Goal: Task Accomplishment & Management: Manage account settings

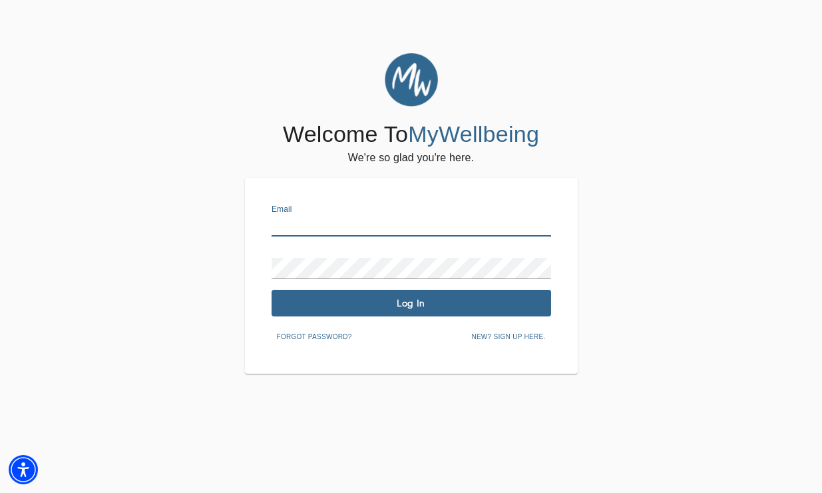
type input "[EMAIL_ADDRESS][DOMAIN_NAME]"
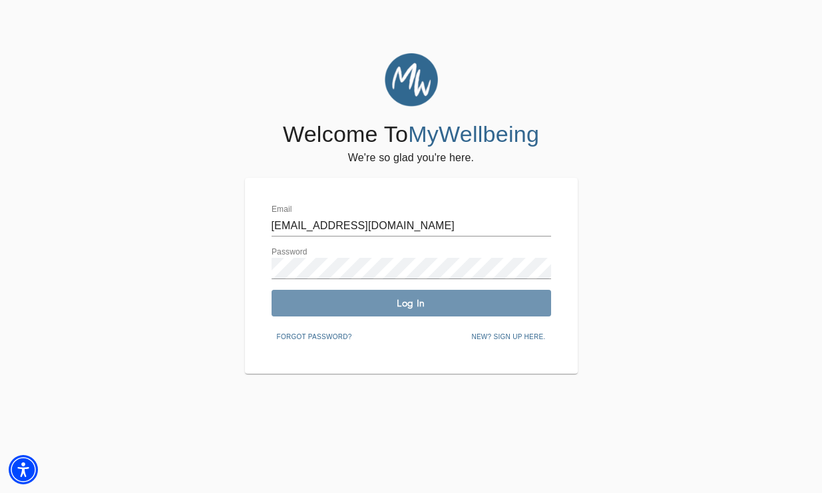
click at [393, 305] on span "Log In" at bounding box center [411, 303] width 269 height 13
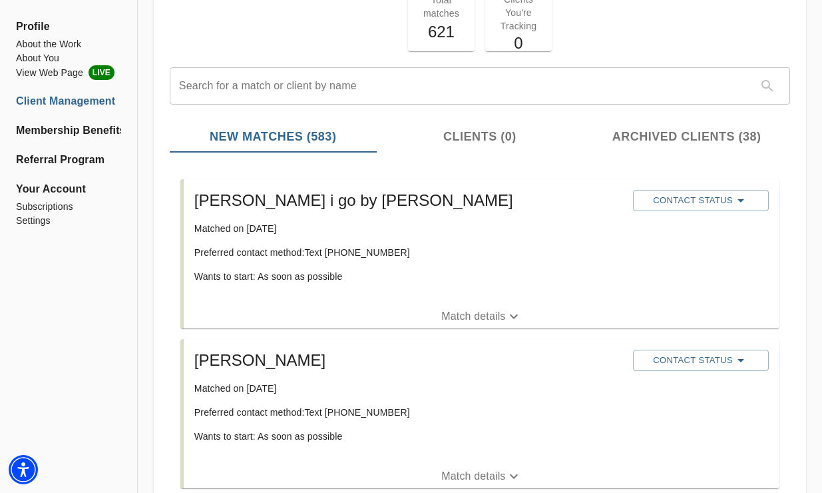
scroll to position [93, 0]
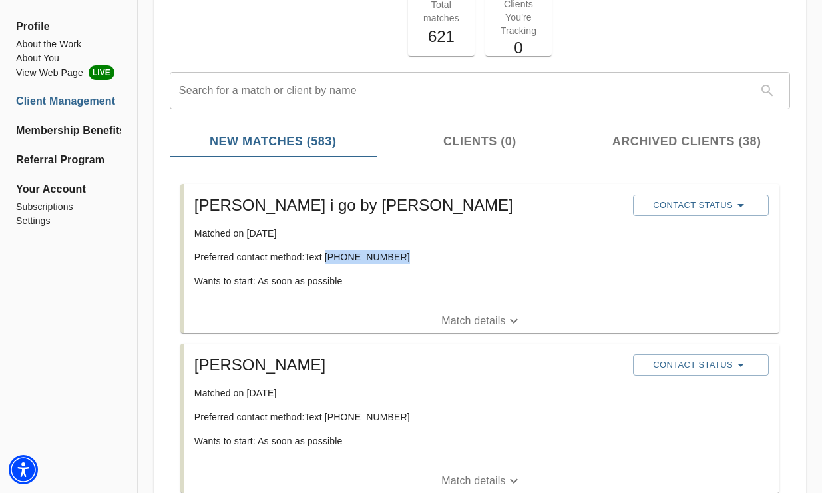
drag, startPoint x: 327, startPoint y: 257, endPoint x: 409, endPoint y: 253, distance: 82.0
click at [411, 255] on p "Preferred contact method: Text [PHONE_NUMBER]" at bounding box center [408, 256] width 428 height 13
copy p "[PHONE_NUMBER]"
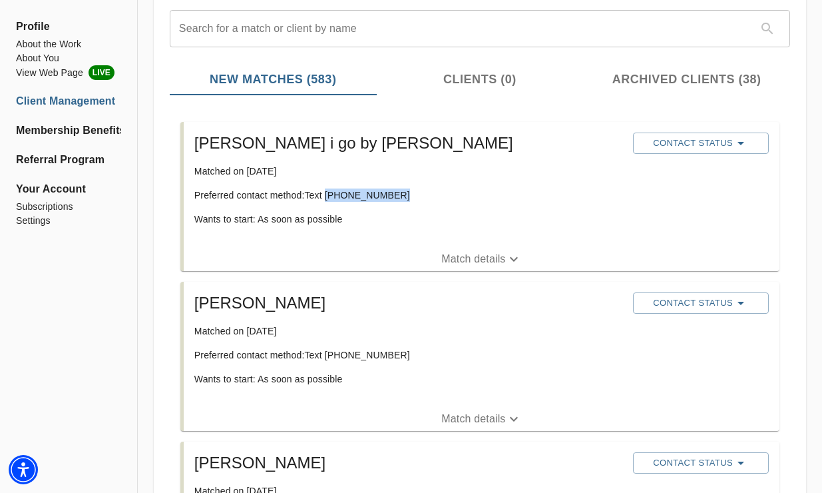
scroll to position [160, 0]
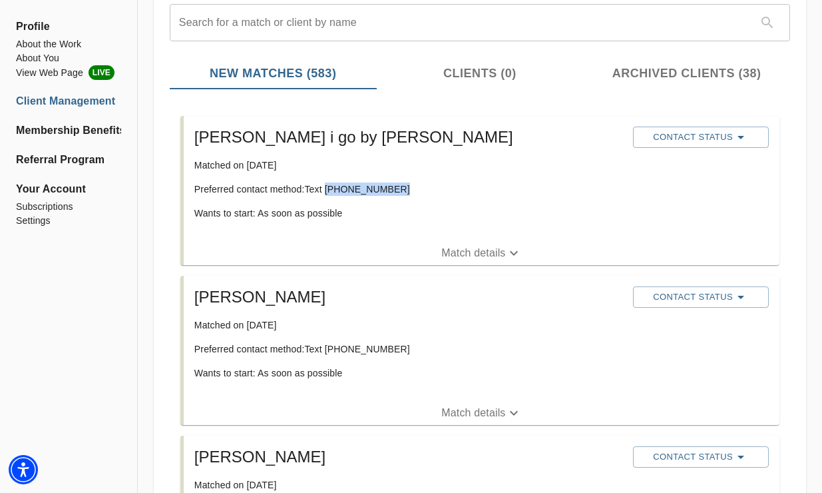
click at [510, 409] on icon "button" at bounding box center [514, 413] width 16 height 16
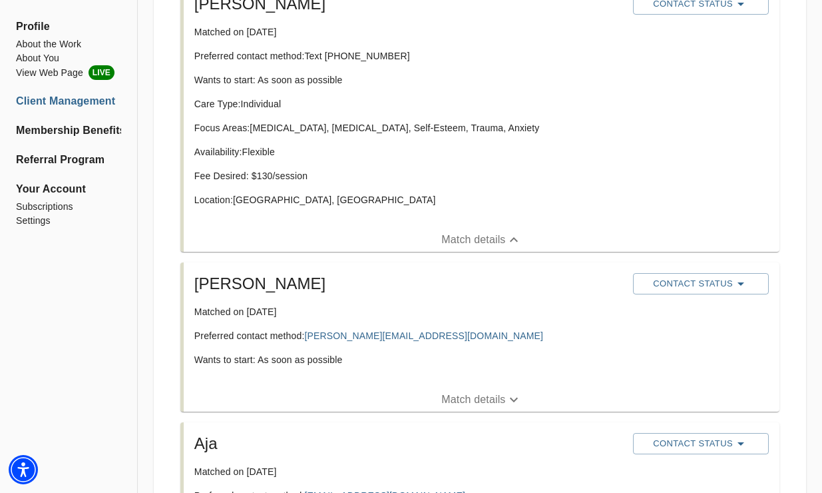
scroll to position [451, 0]
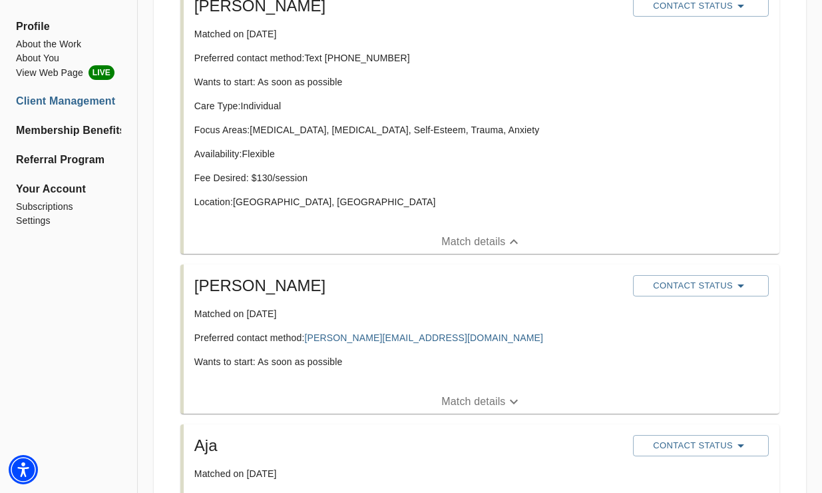
click at [510, 409] on icon "button" at bounding box center [514, 401] width 16 height 16
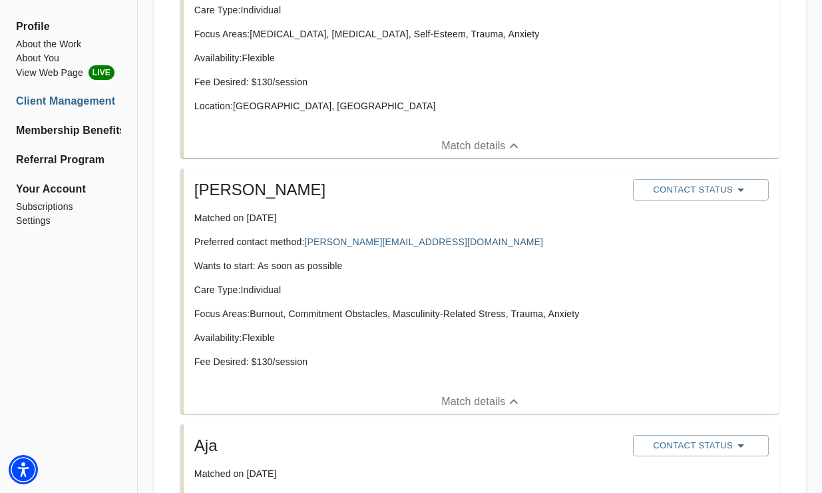
scroll to position [558, 0]
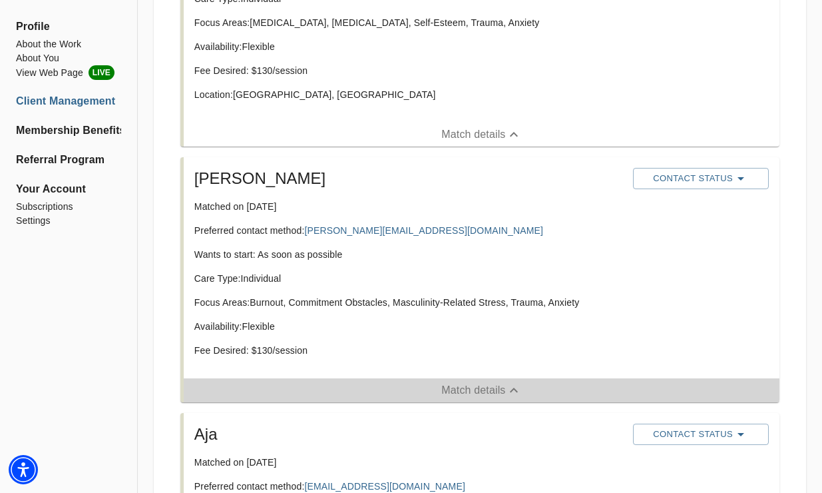
click at [506, 387] on icon "button" at bounding box center [514, 390] width 16 height 16
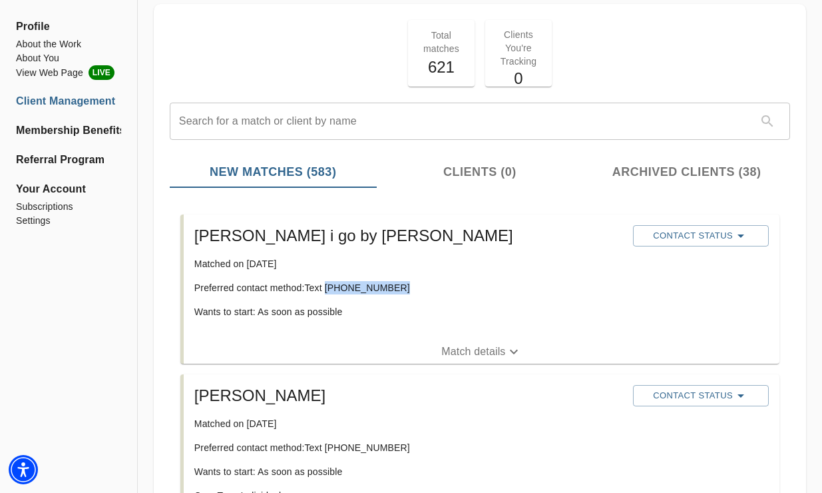
scroll to position [60, 0]
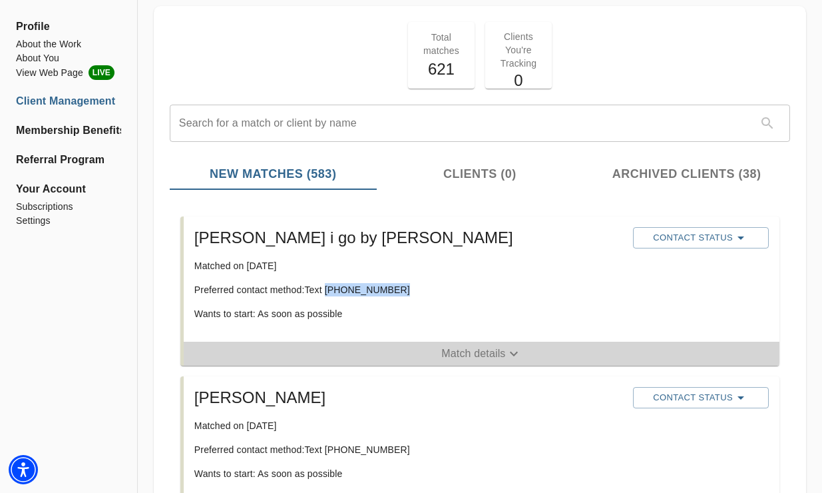
click at [499, 354] on p "Match details" at bounding box center [473, 353] width 64 height 16
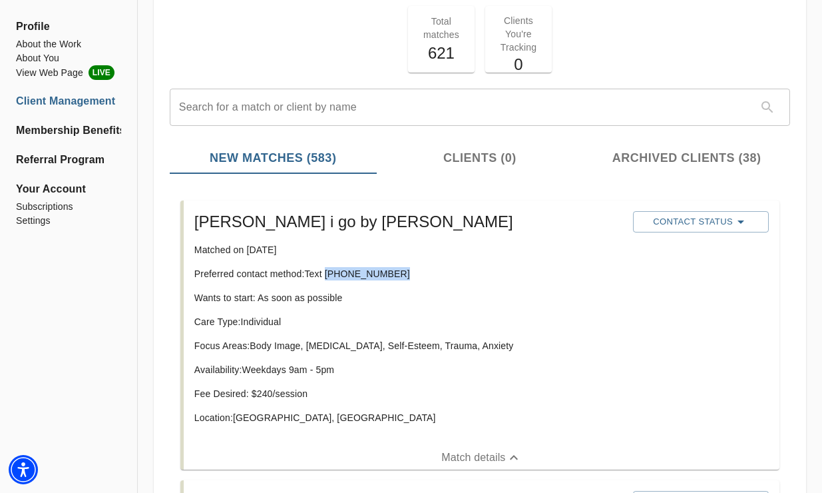
scroll to position [101, 0]
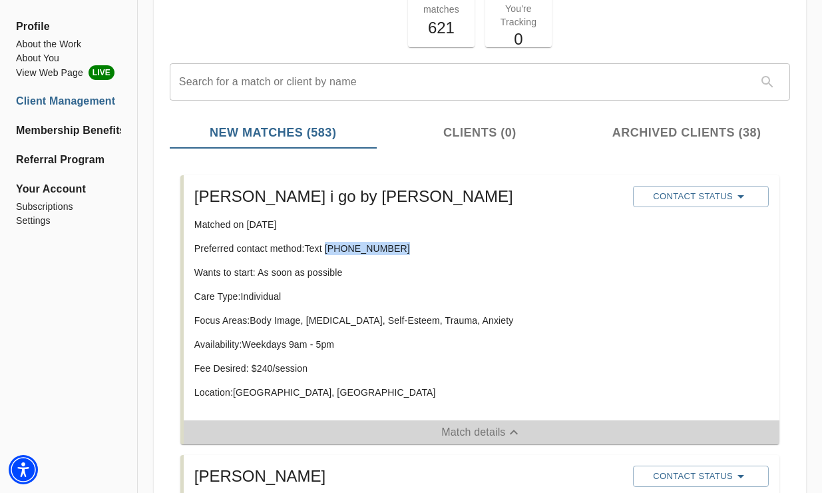
click at [483, 435] on p "Match details" at bounding box center [473, 432] width 64 height 16
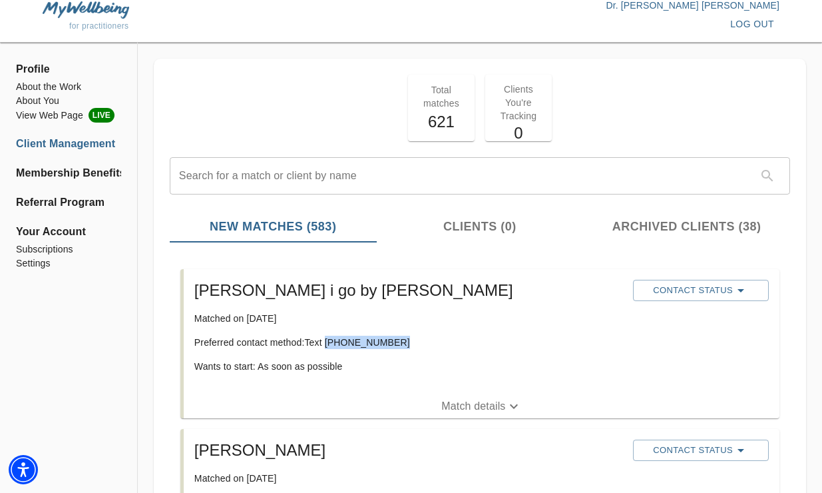
scroll to position [5, 0]
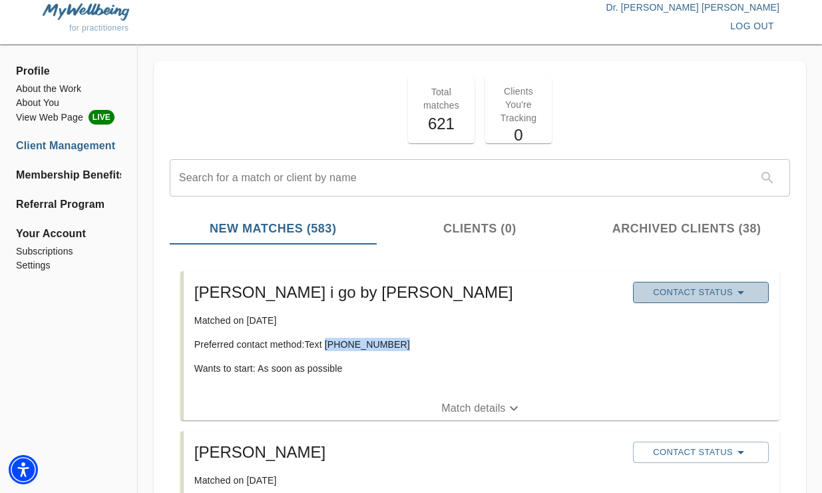
click at [660, 292] on span "Contact Status" at bounding box center [701, 292] width 122 height 16
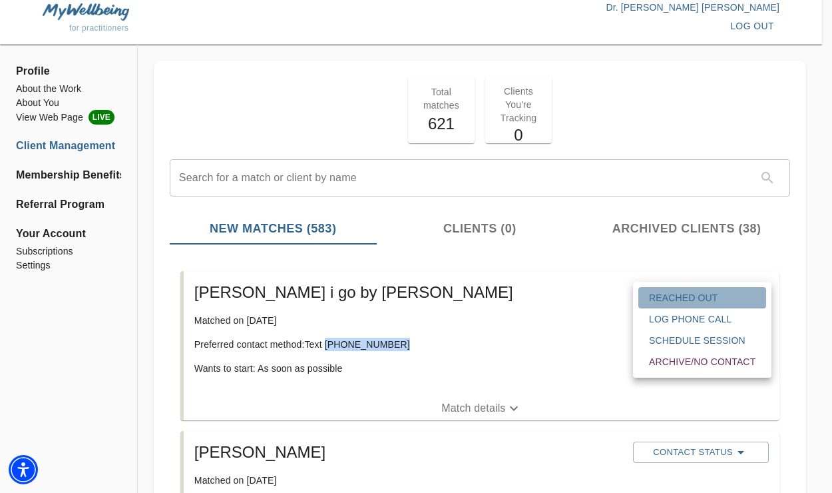
click at [686, 290] on button "Reached Out" at bounding box center [702, 297] width 128 height 21
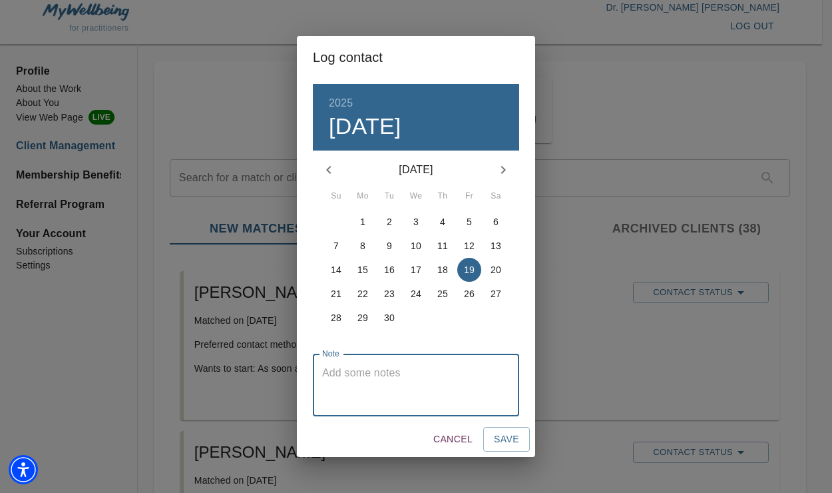
click at [423, 388] on textarea at bounding box center [416, 385] width 188 height 38
type textarea "Texted"
click at [509, 437] on span "Save" at bounding box center [506, 439] width 25 height 17
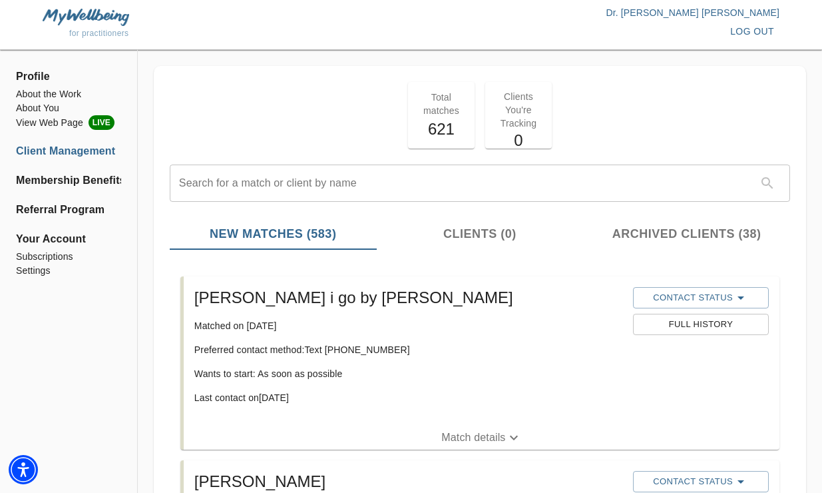
scroll to position [0, 0]
